Goal: Contribute content: Add original content to the website for others to see

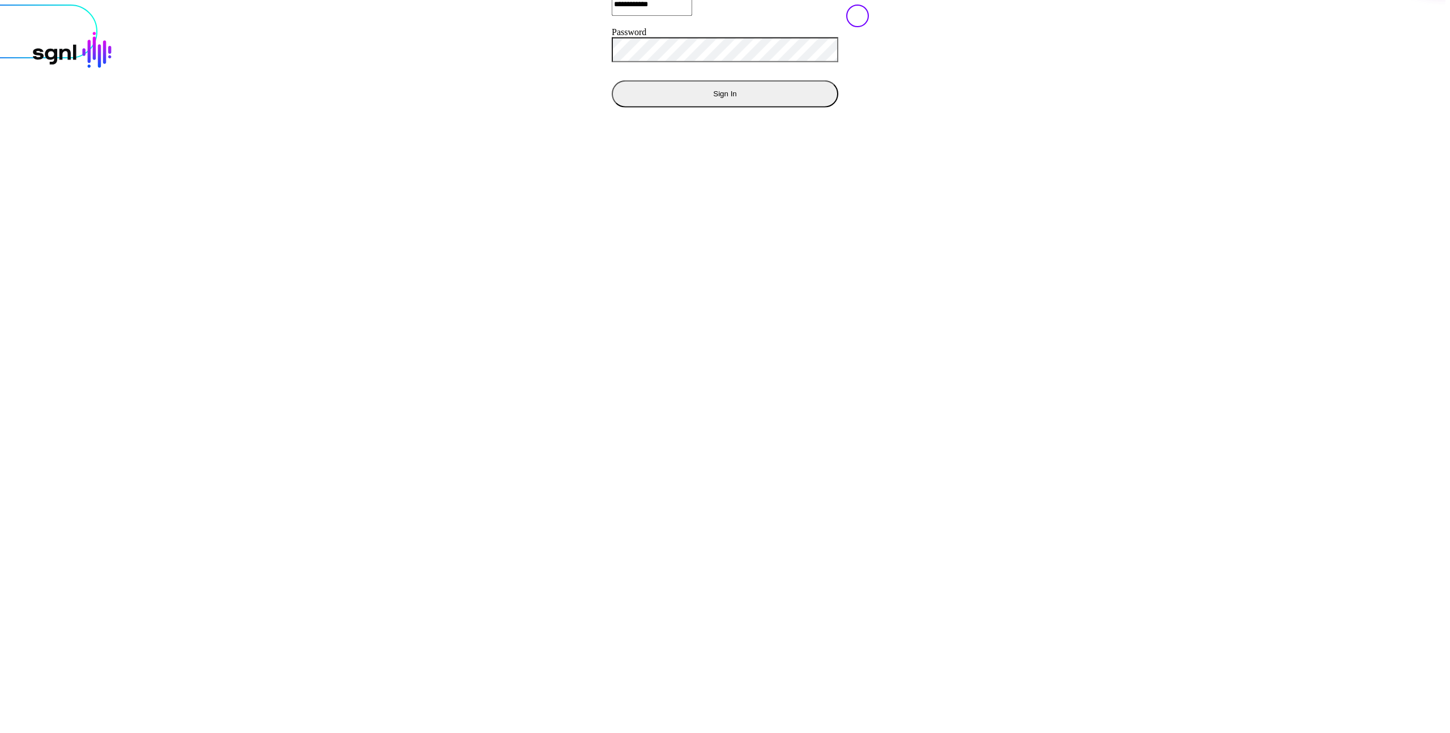
click at [612, 107] on button "Sign In" at bounding box center [725, 93] width 227 height 27
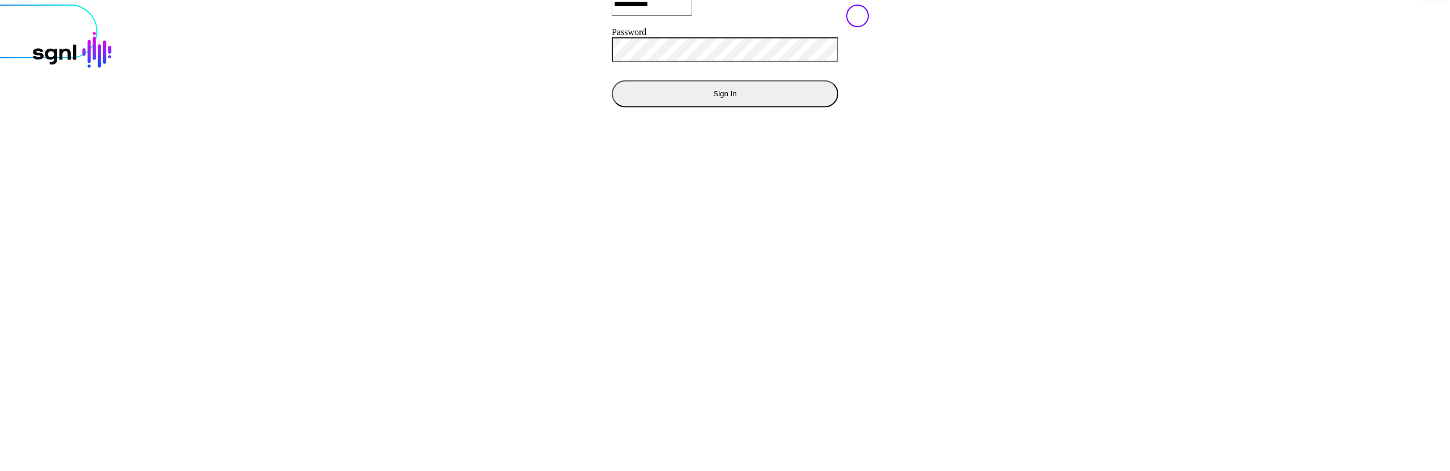
click at [498, 130] on div "**********" at bounding box center [725, 4] width 1464 height 251
click at [612, 107] on button "Sign In" at bounding box center [725, 93] width 227 height 27
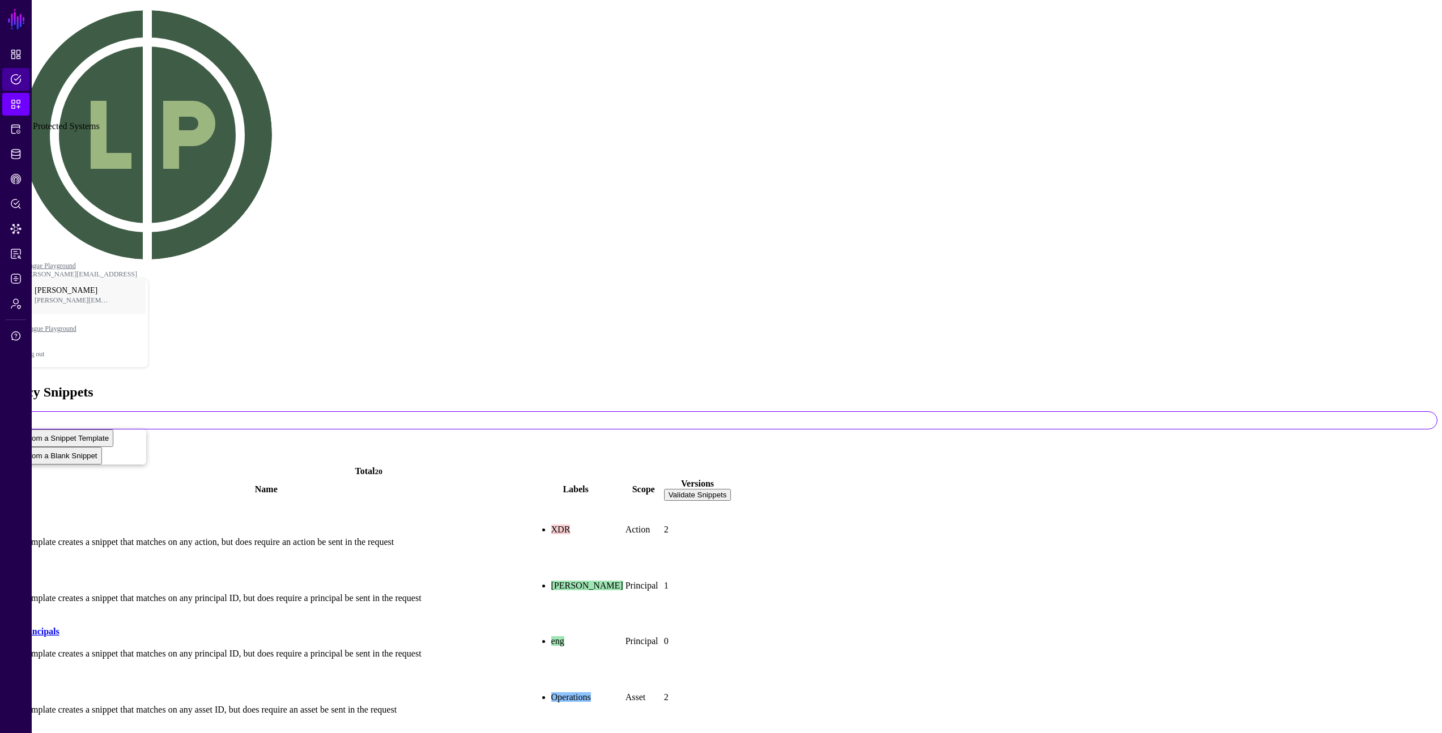
click at [16, 76] on span "Policies" at bounding box center [15, 79] width 11 height 11
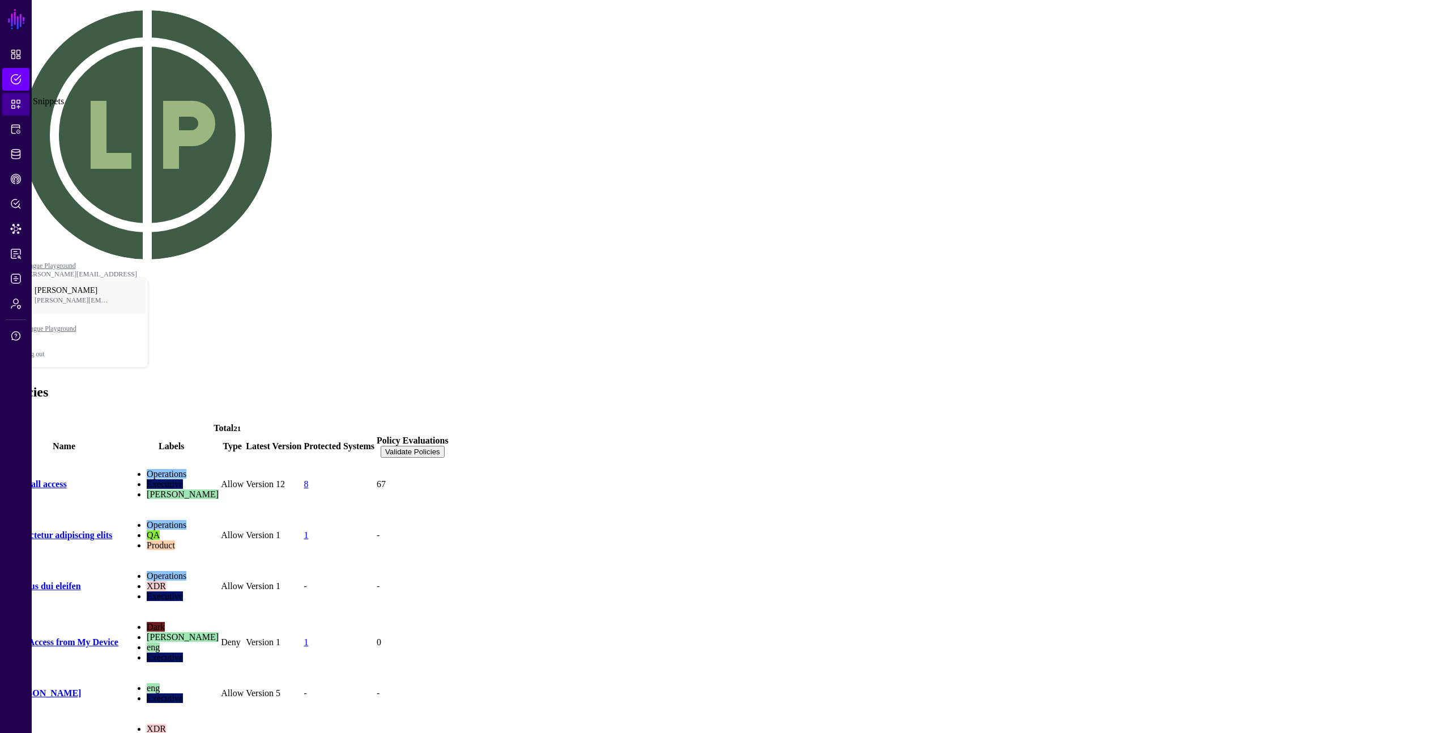
click at [19, 99] on span "Snippets" at bounding box center [15, 104] width 11 height 11
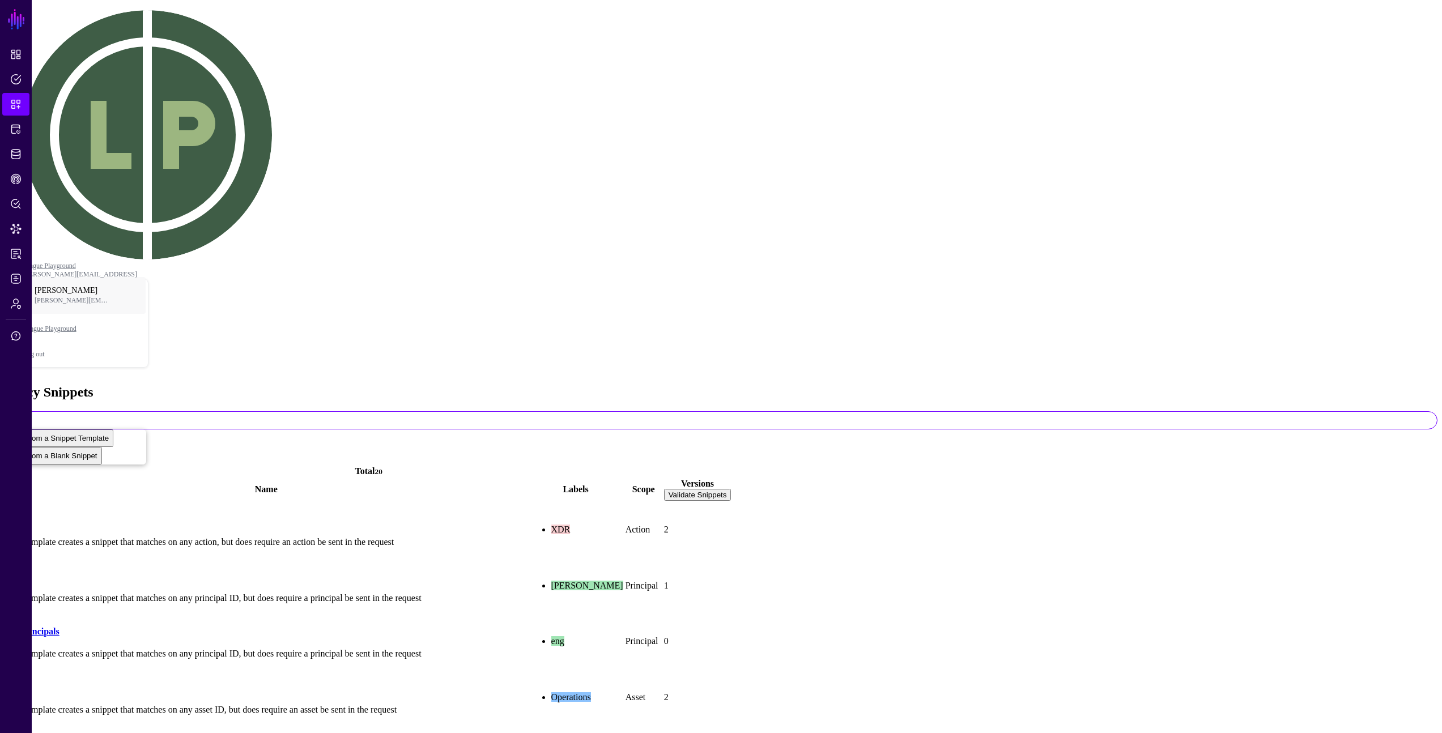
click at [30, 515] on link "access" at bounding box center [18, 520] width 24 height 10
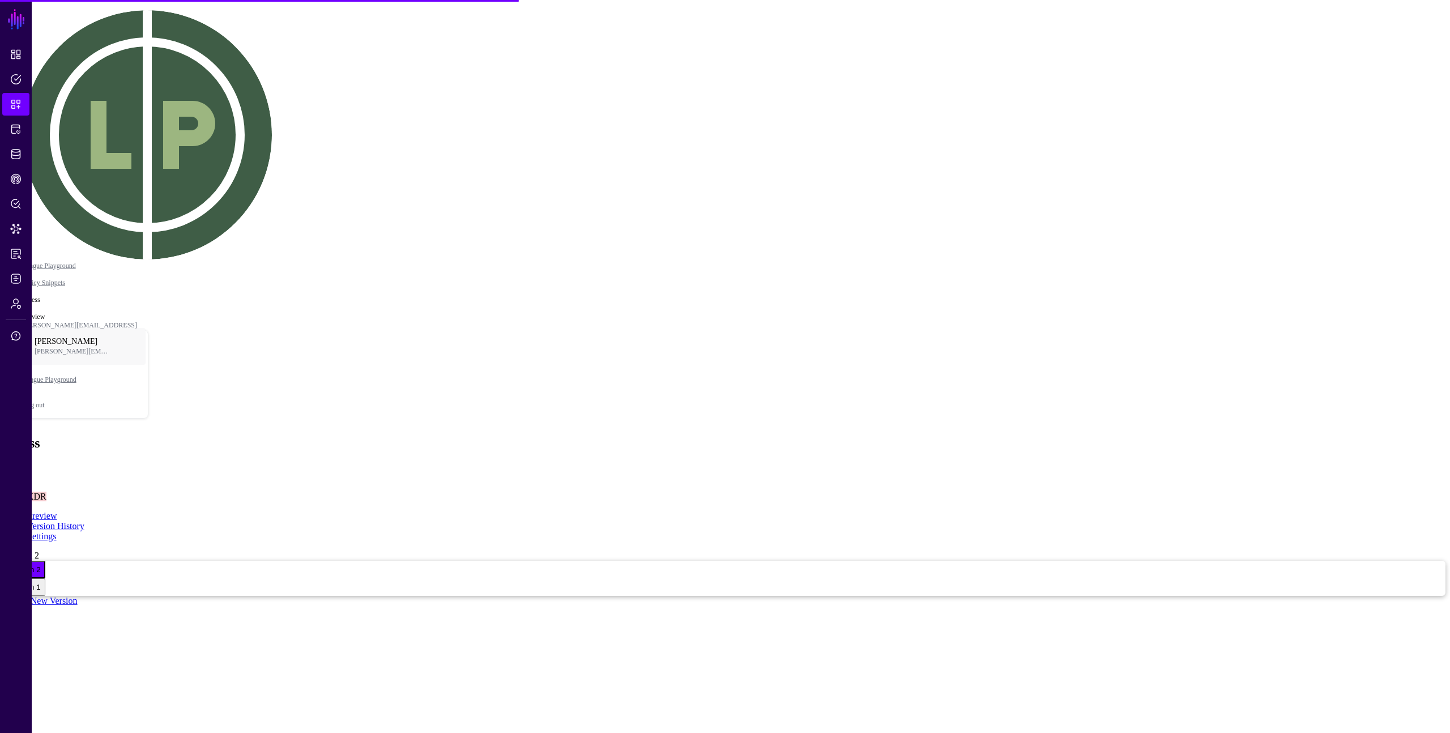
click at [78, 596] on link "Create New Version" at bounding box center [41, 601] width 73 height 10
type textarea "**********"
click at [52, 50] on button "Edit Settings" at bounding box center [26, 41] width 52 height 18
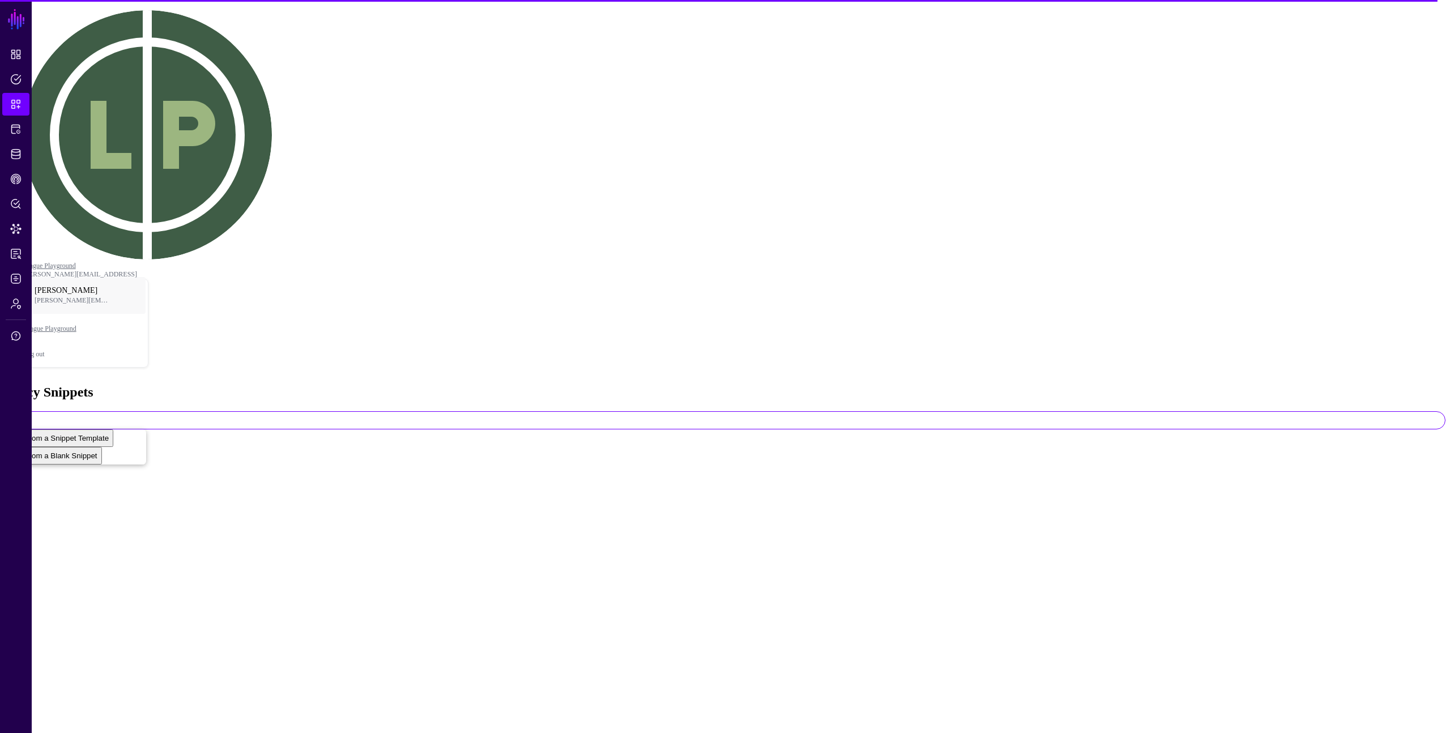
drag, startPoint x: 216, startPoint y: 56, endPoint x: 212, endPoint y: 50, distance: 7.7
click at [216, 411] on div "Add Start from a Snippet Template Start from a Blank Snippet" at bounding box center [725, 437] width 1441 height 53
click at [29, 415] on span at bounding box center [29, 420] width 0 height 10
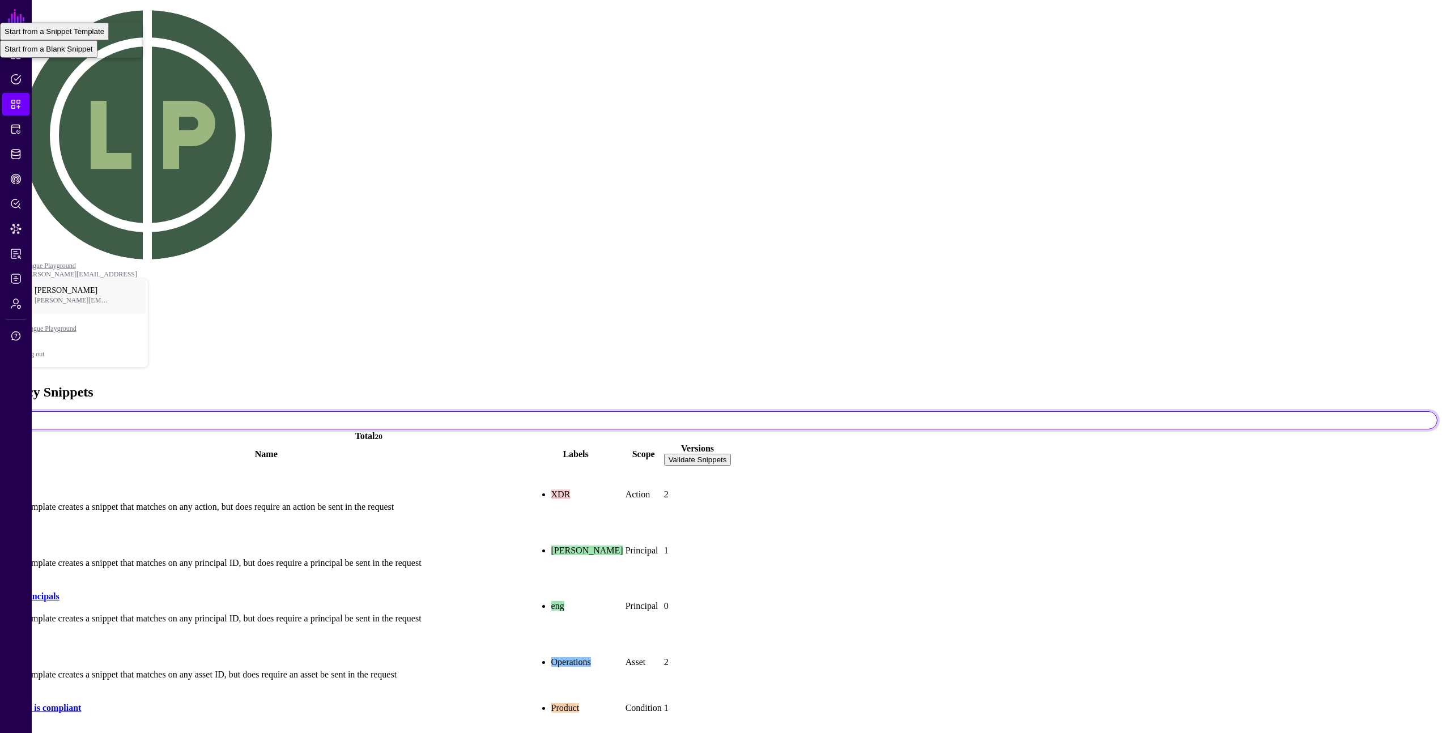
click at [732, 634] on td "2" at bounding box center [697, 661] width 69 height 55
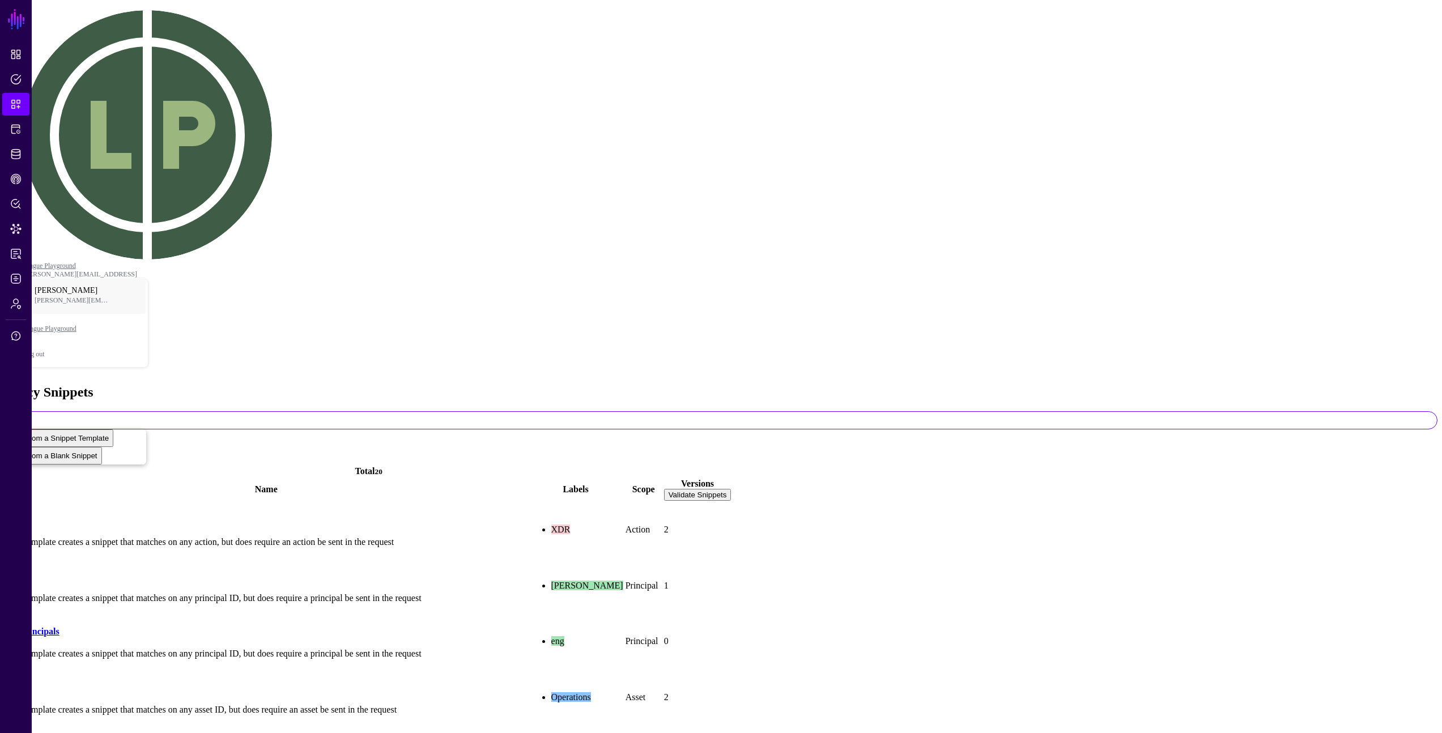
click at [732, 502] on td "2" at bounding box center [697, 529] width 69 height 55
